Goal: Transaction & Acquisition: Purchase product/service

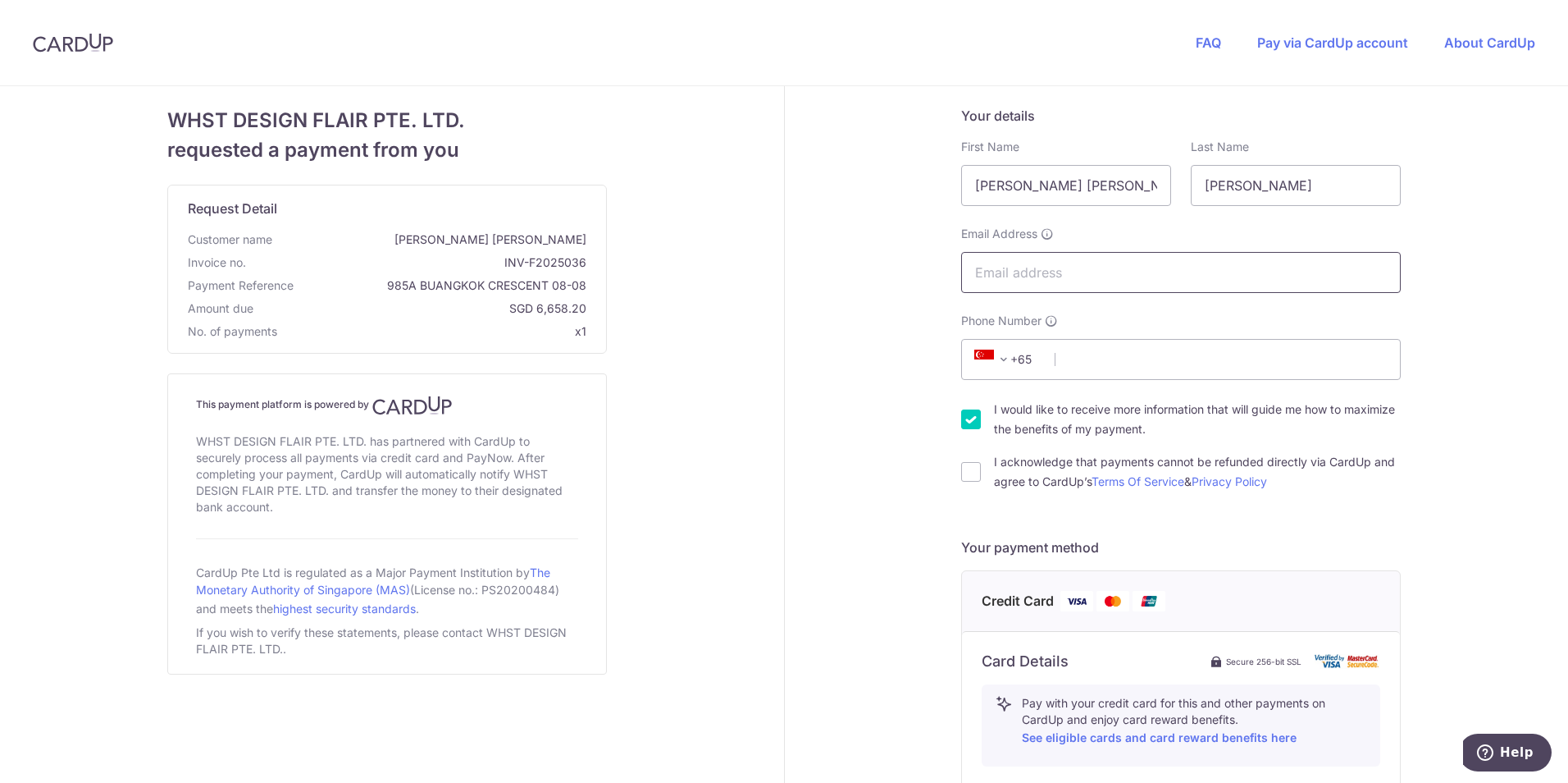
click at [1202, 260] on input "Email Address" at bounding box center [1181, 272] width 440 height 41
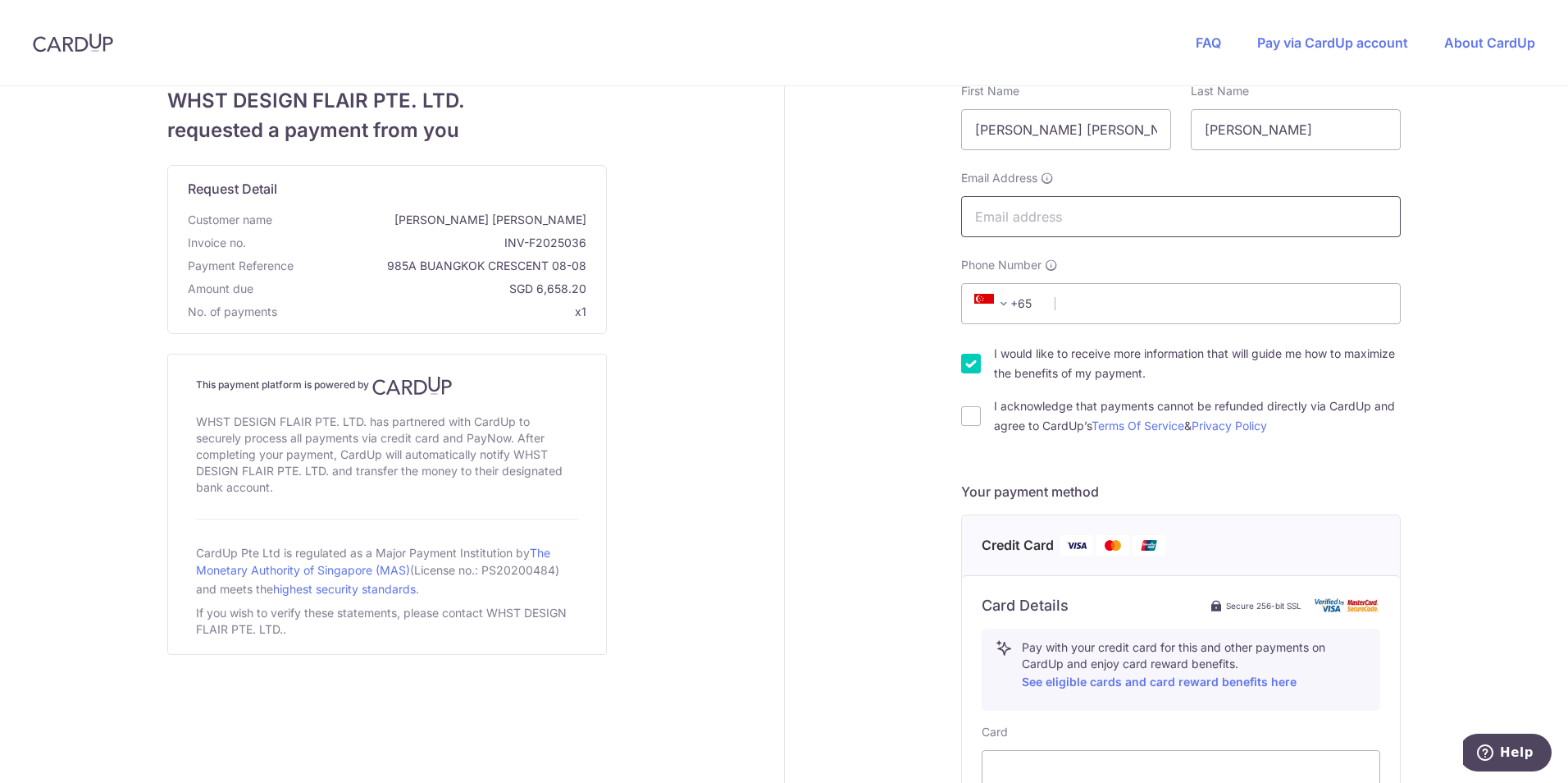
scroll to position [164, 0]
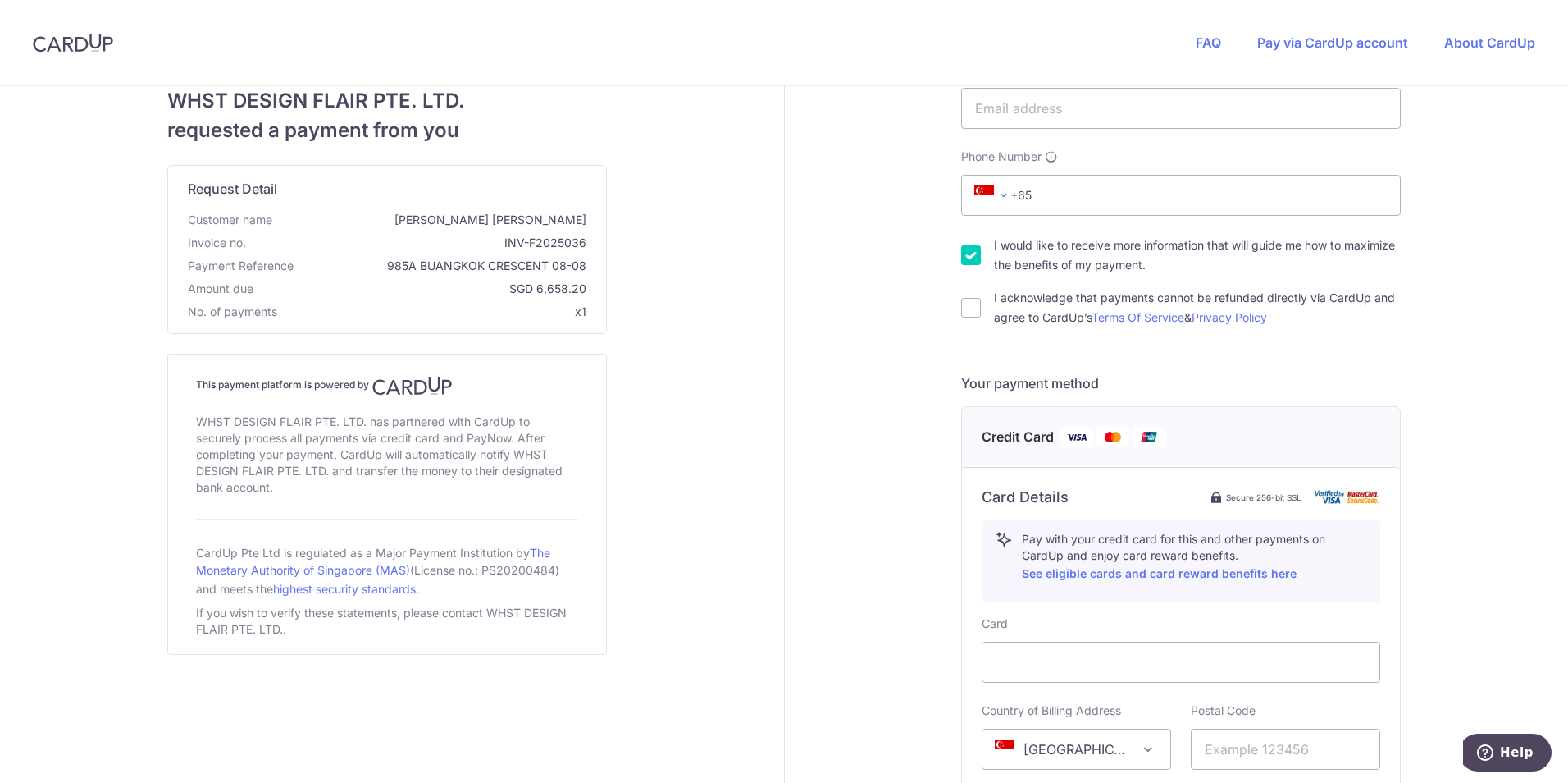
click at [819, 448] on div "Your details First Name [PERSON_NAME] [PERSON_NAME] Last Name [PERSON_NAME] Ema…" at bounding box center [1182, 543] width 794 height 1242
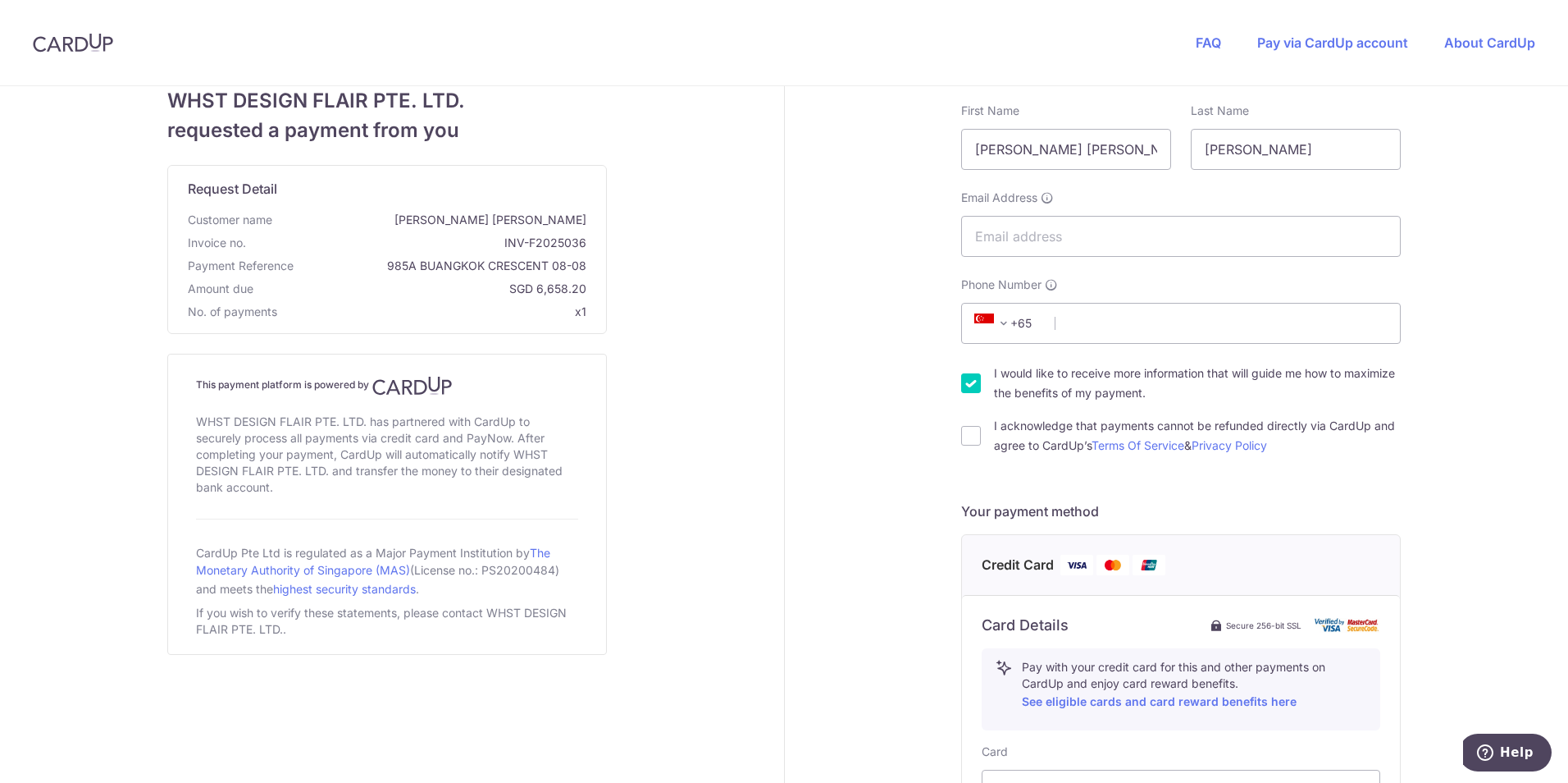
scroll to position [0, 0]
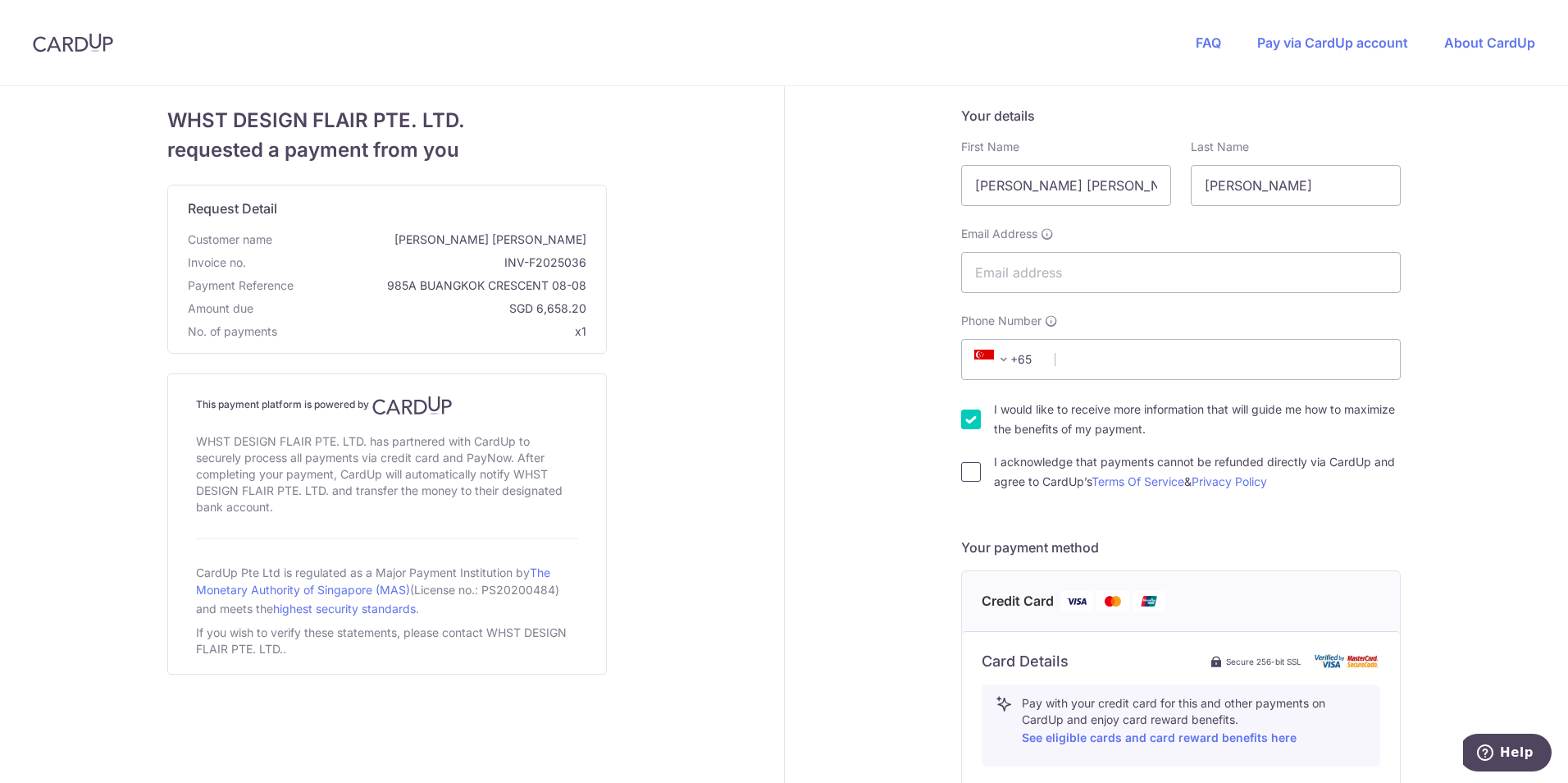
click at [967, 474] on input "I acknowledge that payments cannot be refunded directly via CardUp and agree to…" at bounding box center [971, 472] width 20 height 20
checkbox input "true"
click at [905, 508] on div "Your details First Name [PERSON_NAME] [PERSON_NAME] Last Name [PERSON_NAME] Ema…" at bounding box center [1182, 707] width 794 height 1242
click at [1066, 269] on input "Email Address" at bounding box center [1181, 272] width 440 height 41
type input "[EMAIL_ADDRESS][DOMAIN_NAME]"
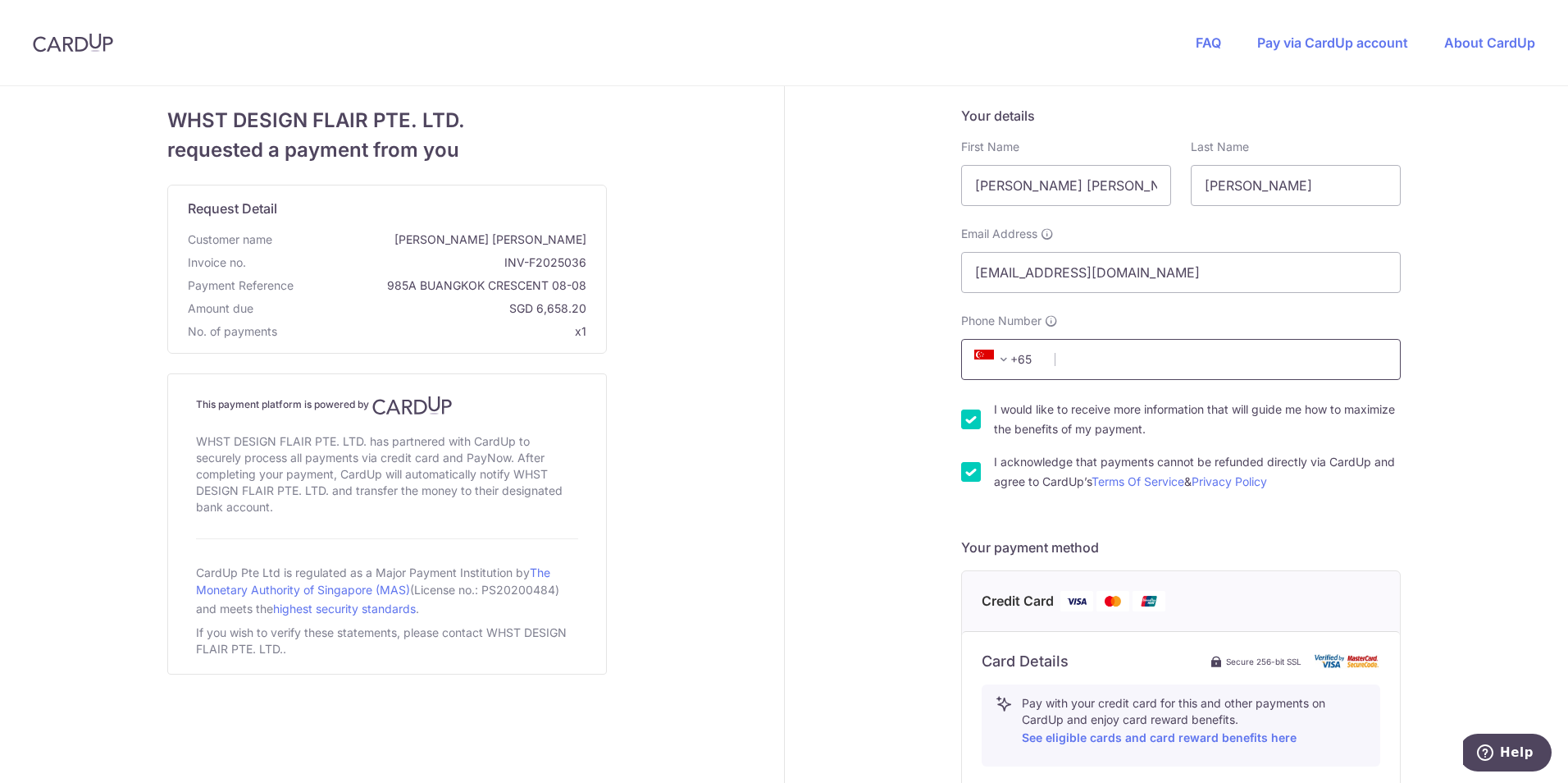
click at [1162, 356] on input "Phone Number" at bounding box center [1181, 359] width 440 height 41
type input "91802171"
click at [848, 446] on div "Your details First Name [PERSON_NAME] [PERSON_NAME] Last Name [PERSON_NAME] Ema…" at bounding box center [1182, 707] width 794 height 1242
click at [963, 411] on input "I would like to receive more information that will guide me how to maximize the…" at bounding box center [971, 419] width 20 height 20
checkbox input "false"
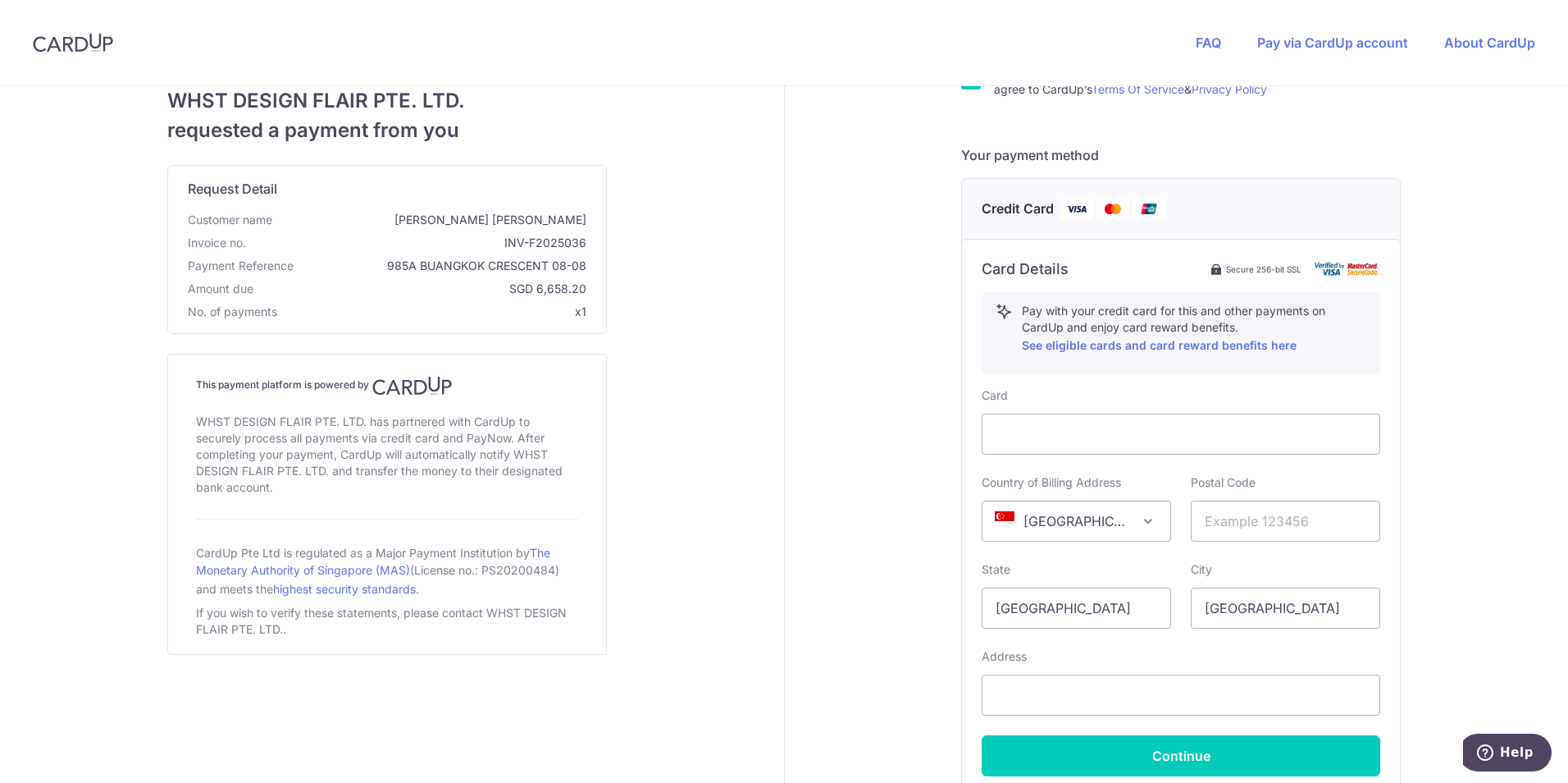
scroll to position [410, 0]
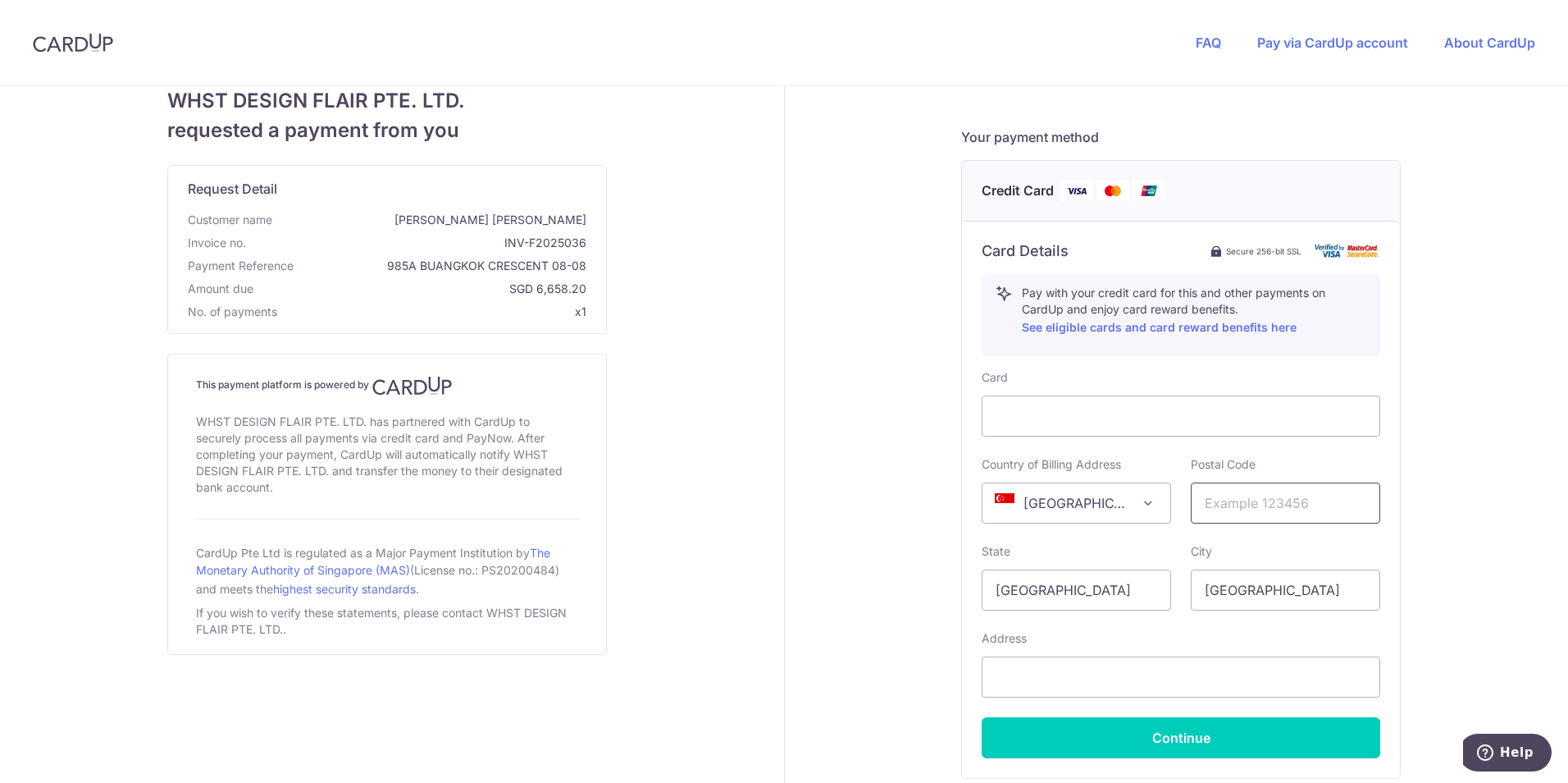
click at [1239, 494] on input "text" at bounding box center [1285, 503] width 189 height 41
type input "532475"
click at [1159, 672] on input "text" at bounding box center [1181, 676] width 399 height 41
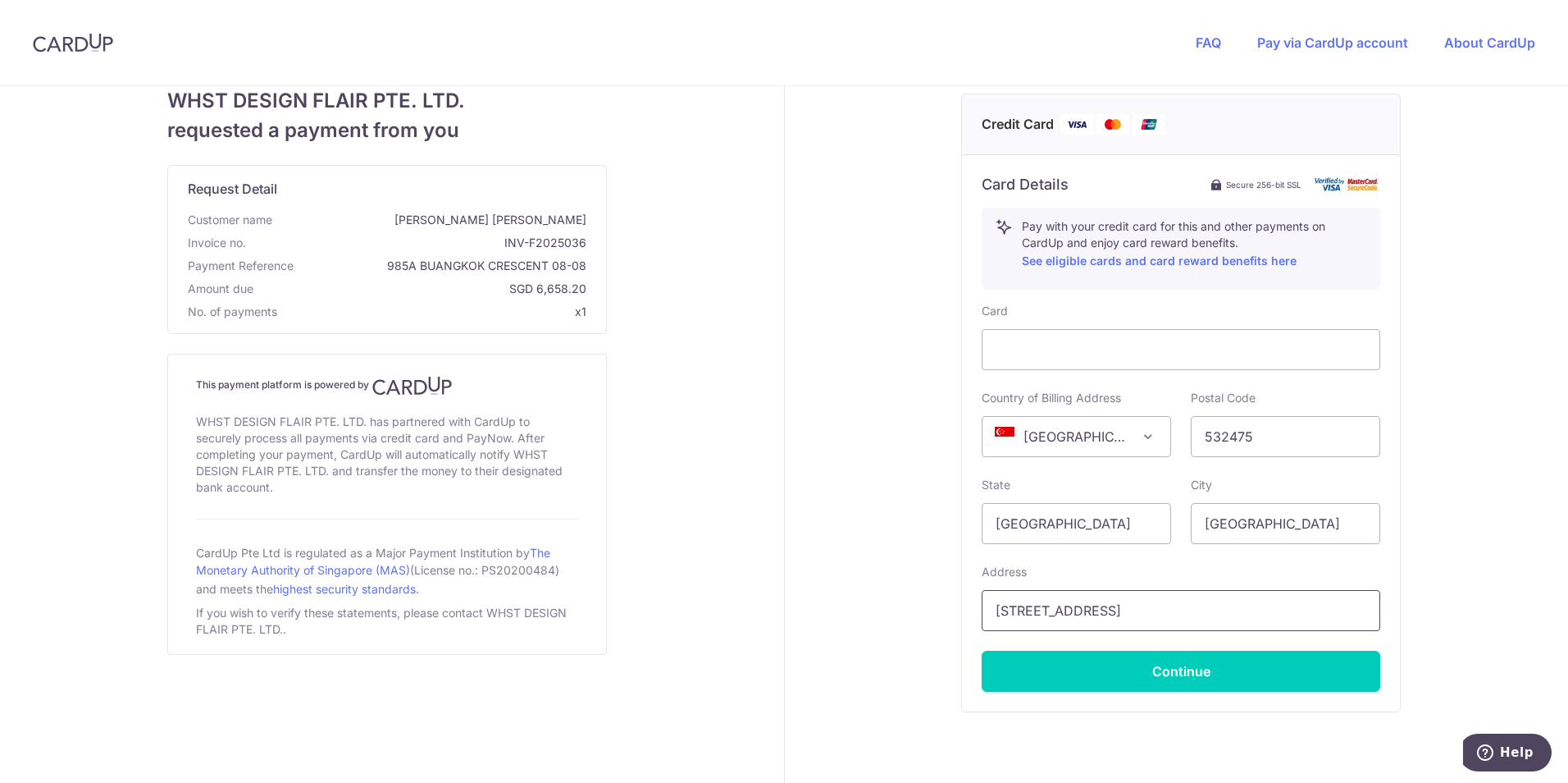
scroll to position [546, 0]
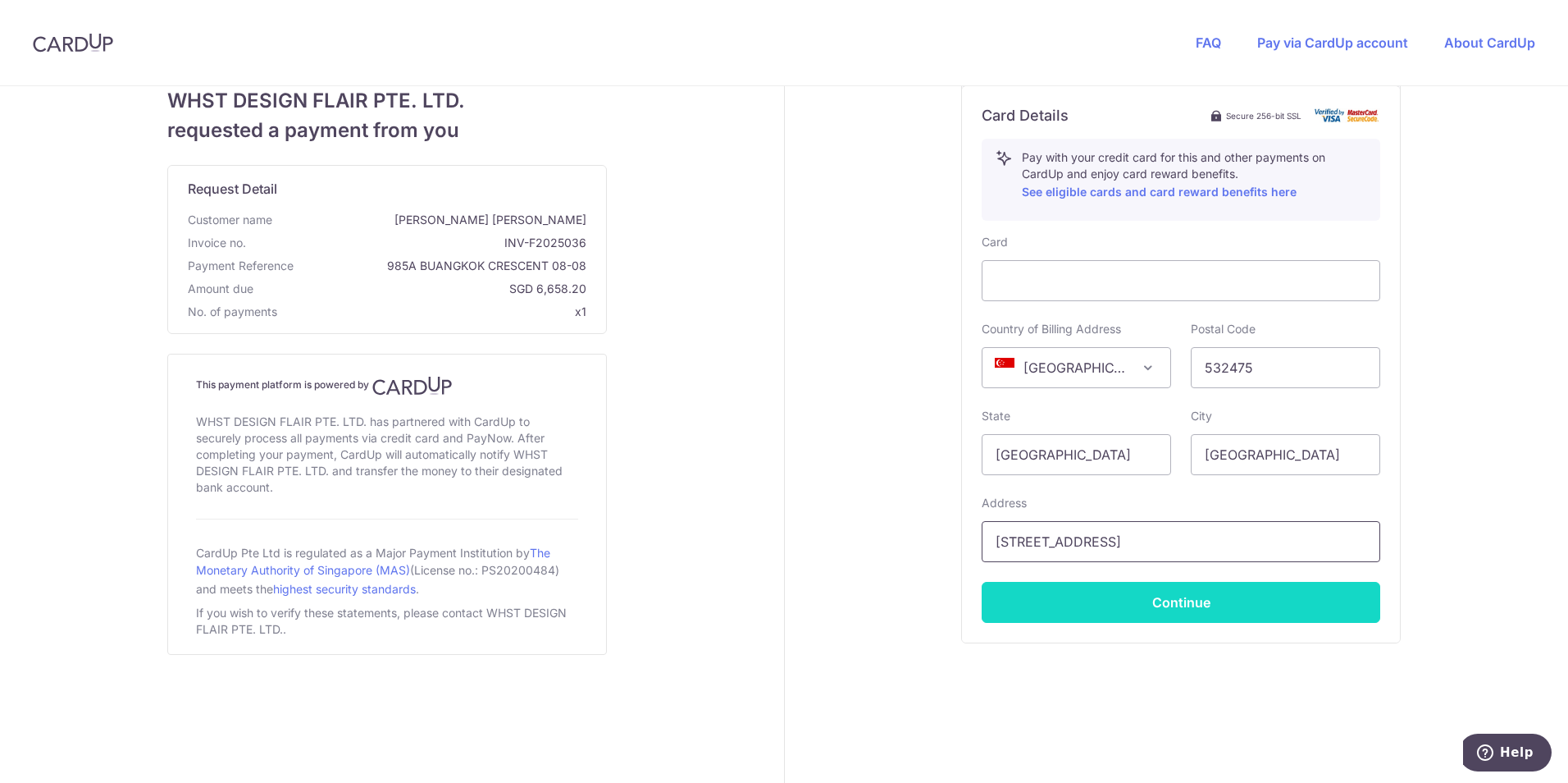
type input "[STREET_ADDRESS]"
click at [1279, 596] on button "Continue" at bounding box center [1181, 602] width 399 height 41
type input "**** 8095"
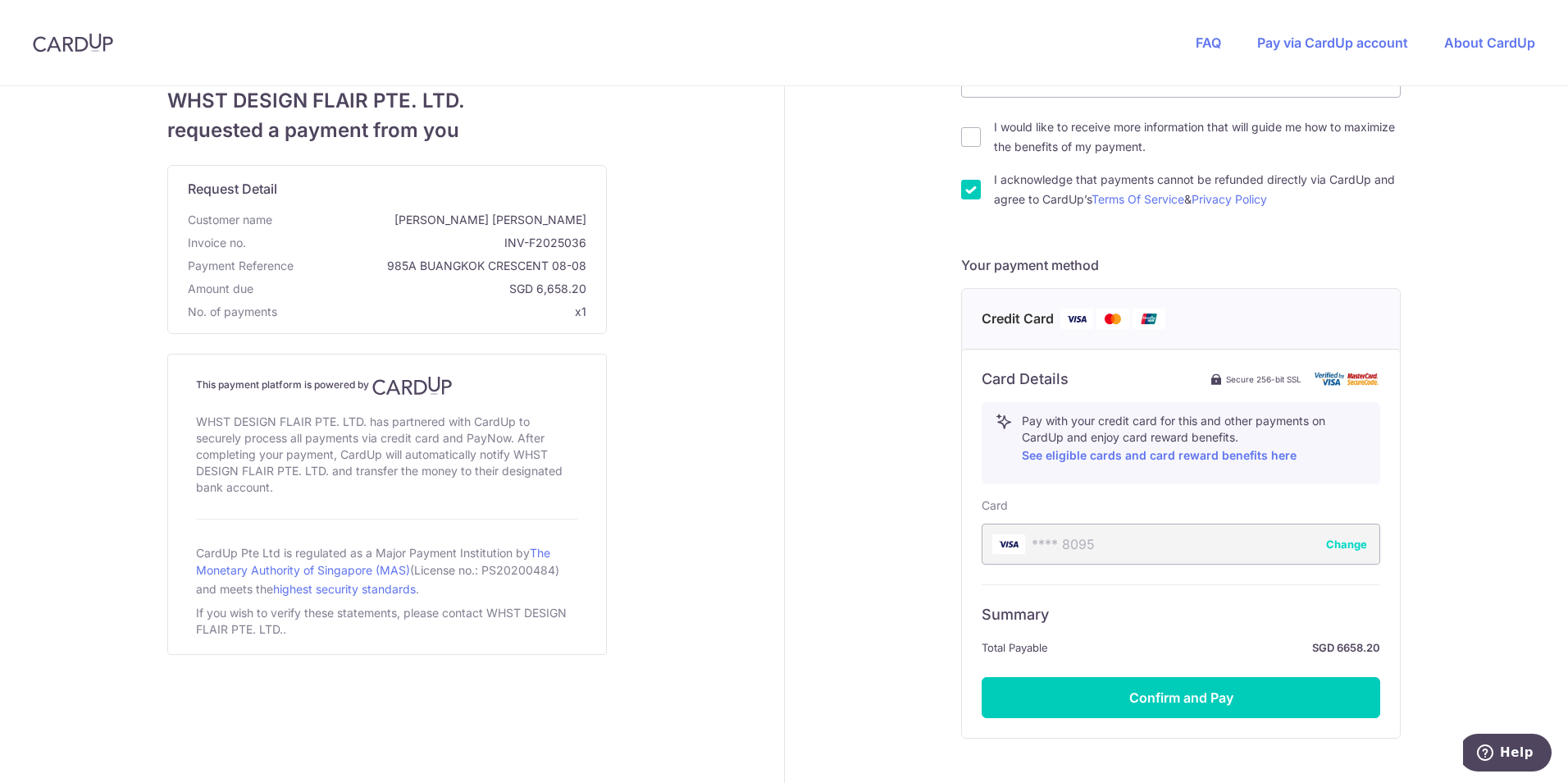
scroll to position [377, 0]
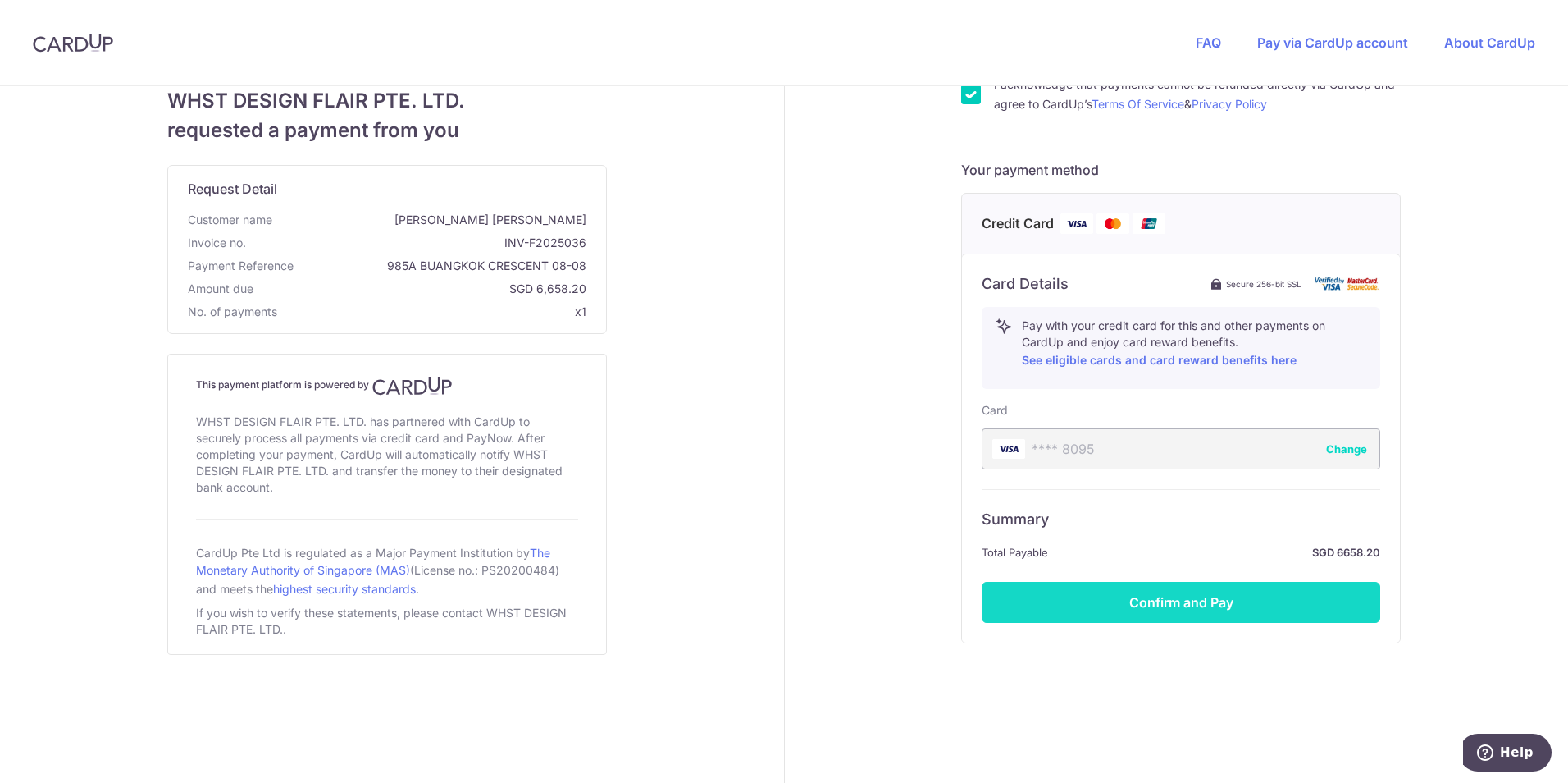
click at [1227, 613] on button "Confirm and Pay" at bounding box center [1181, 602] width 399 height 41
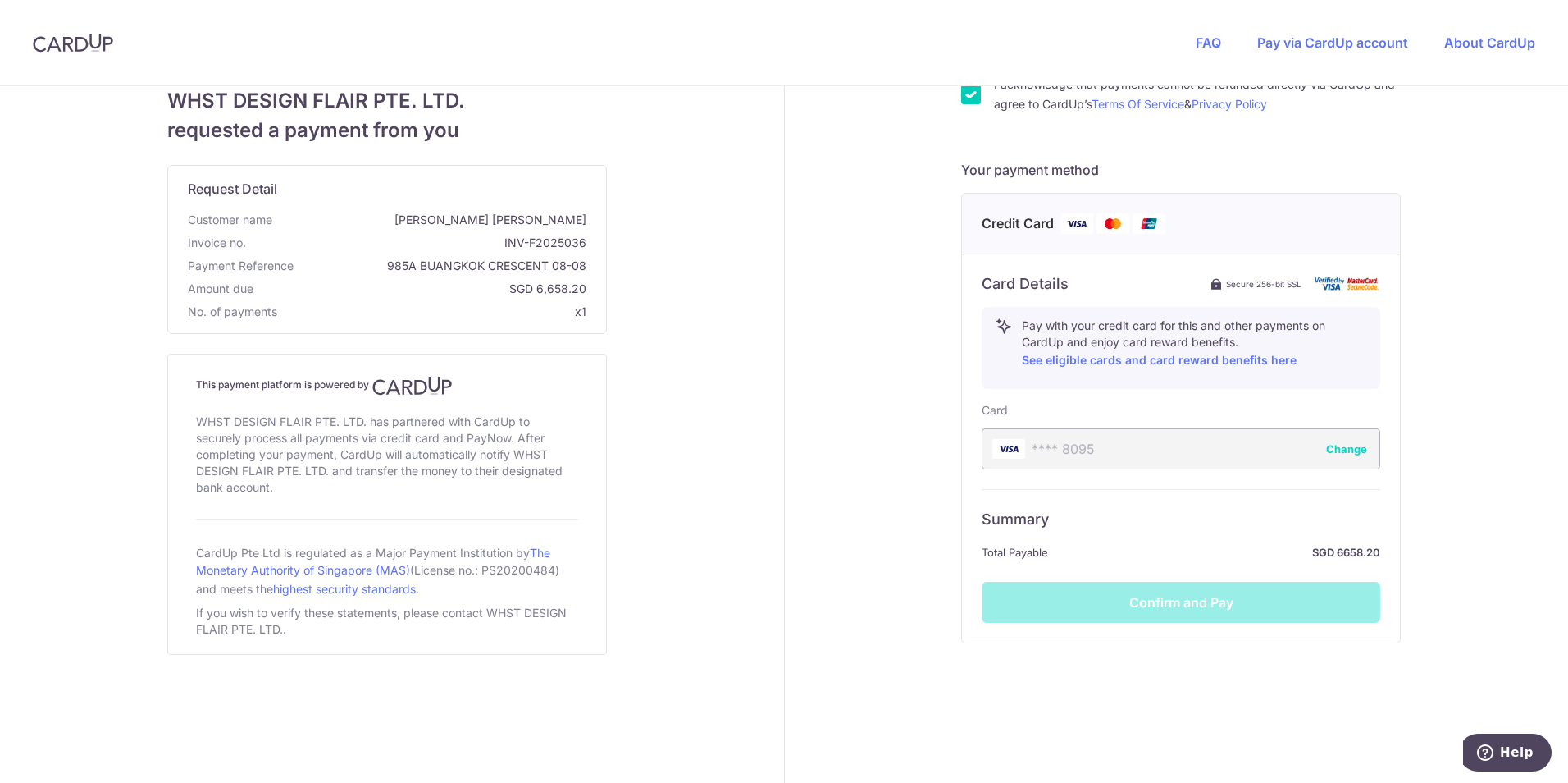
click at [1237, 613] on div "Summary Total Payable SGD 6658.20 Confirm and Pay" at bounding box center [1181, 556] width 399 height 134
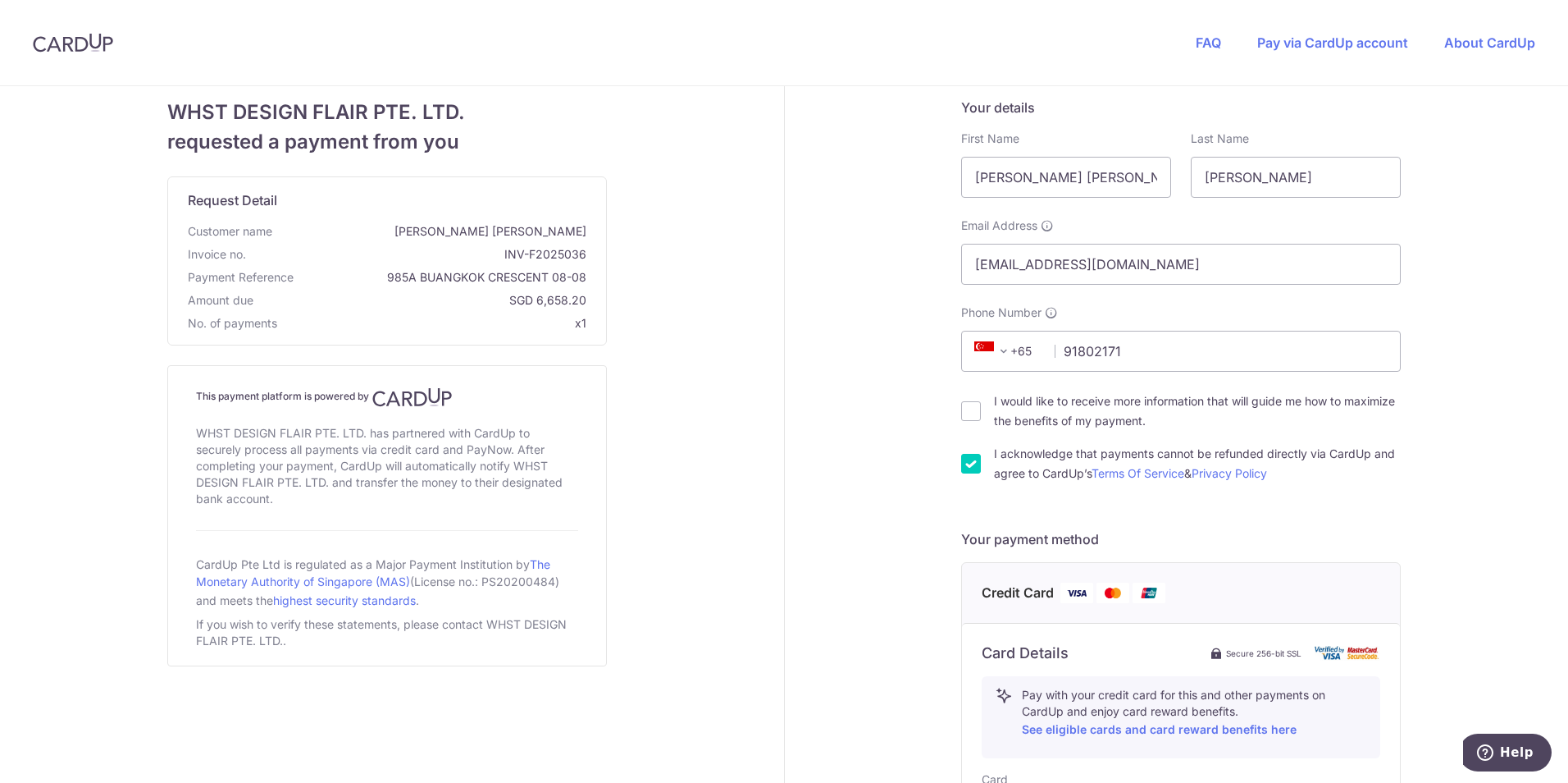
scroll to position [0, 0]
